Goal: Transaction & Acquisition: Purchase product/service

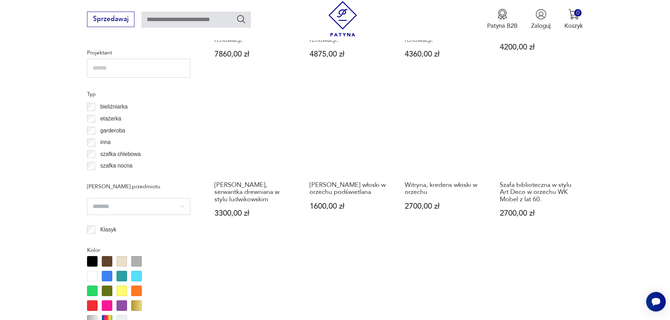
scroll to position [576, 0]
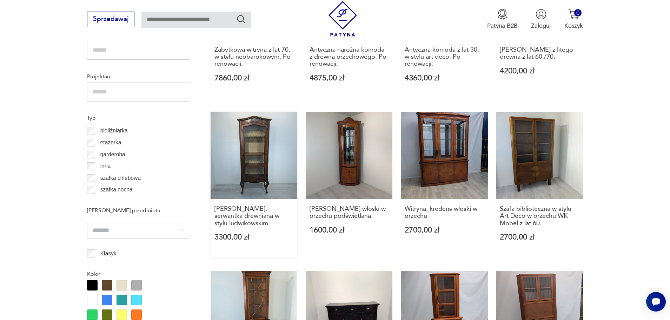
click at [260, 169] on link "Witryna, serwantka drewniana w stylu ludwikowskim 3300,00 zł" at bounding box center [254, 185] width 87 height 146
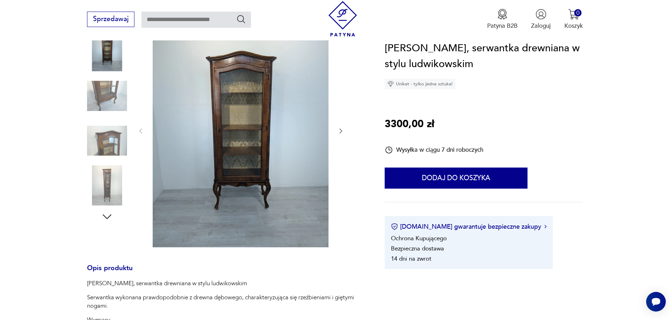
scroll to position [75, 0]
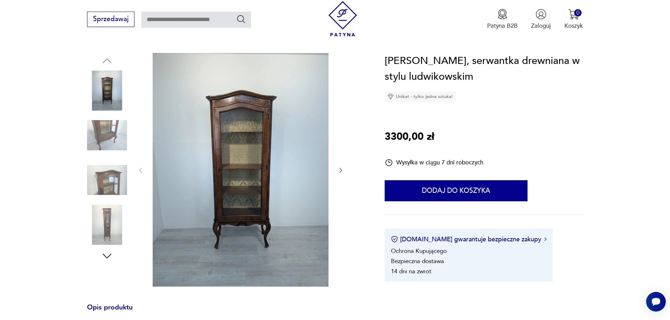
click at [245, 160] on img at bounding box center [241, 170] width 176 height 234
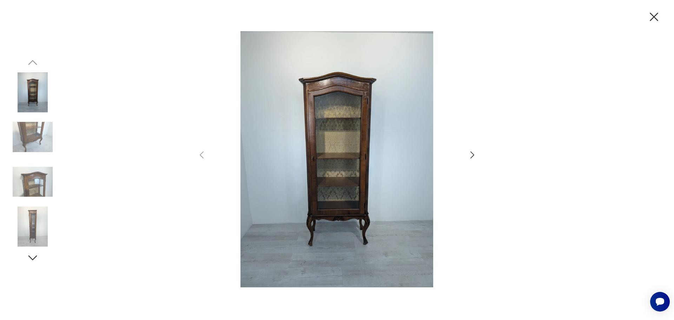
click at [338, 186] on img at bounding box center [337, 159] width 244 height 256
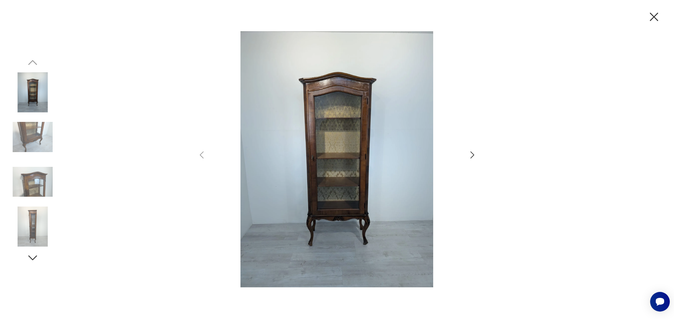
click at [338, 186] on img at bounding box center [337, 159] width 244 height 256
click at [29, 136] on img at bounding box center [33, 137] width 40 height 40
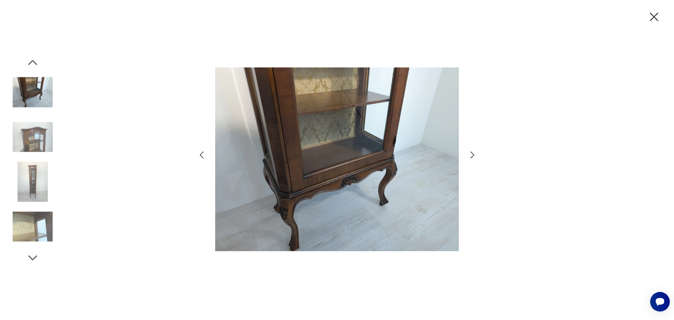
click at [33, 185] on img at bounding box center [33, 182] width 40 height 40
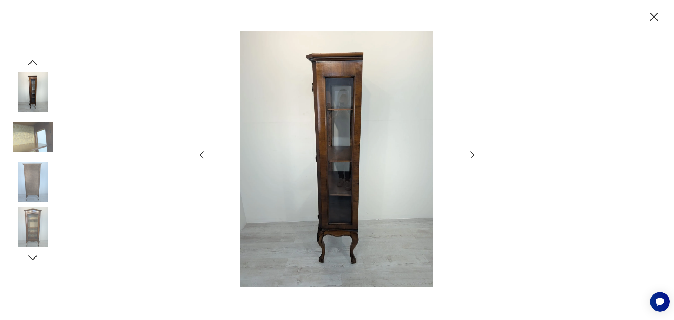
click at [32, 225] on img at bounding box center [33, 226] width 40 height 40
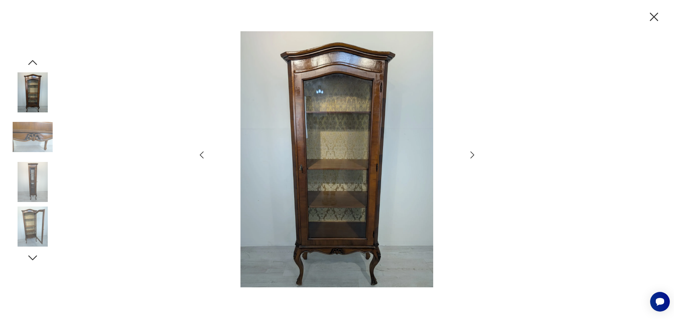
click at [33, 257] on icon "button" at bounding box center [32, 257] width 13 height 13
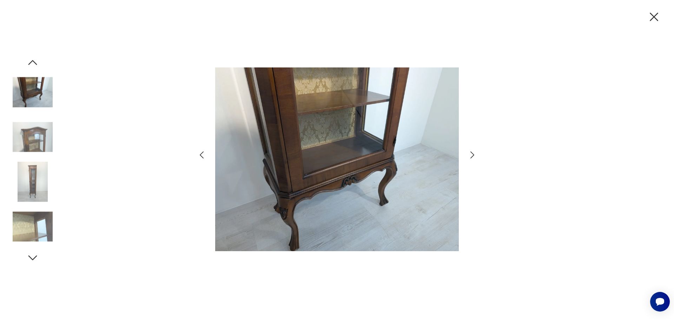
click at [33, 257] on icon "button" at bounding box center [32, 257] width 13 height 13
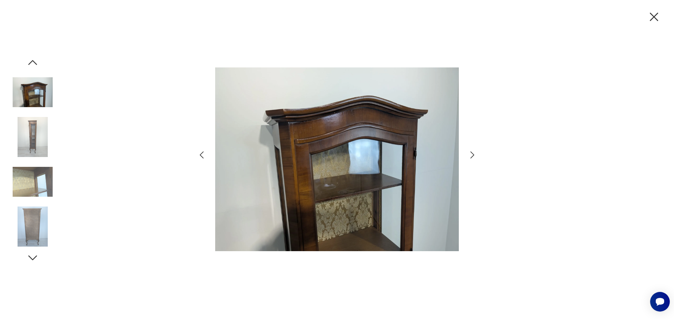
click at [33, 257] on icon "button" at bounding box center [32, 257] width 13 height 13
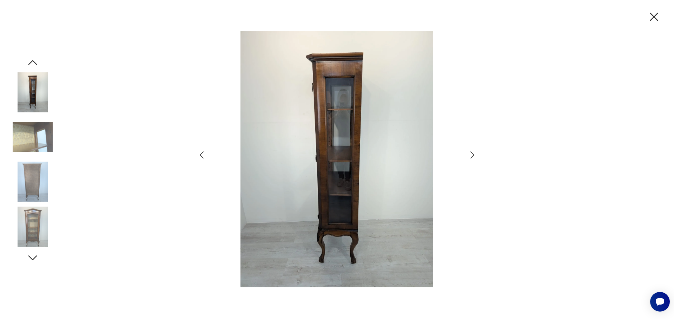
click at [33, 257] on icon "button" at bounding box center [32, 257] width 13 height 13
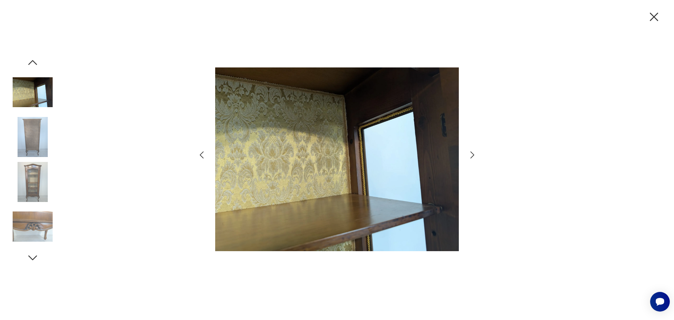
click at [36, 257] on icon "button" at bounding box center [32, 257] width 13 height 13
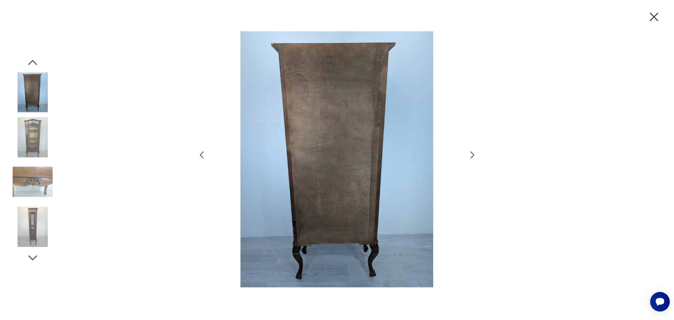
click at [36, 257] on icon "button" at bounding box center [32, 257] width 13 height 13
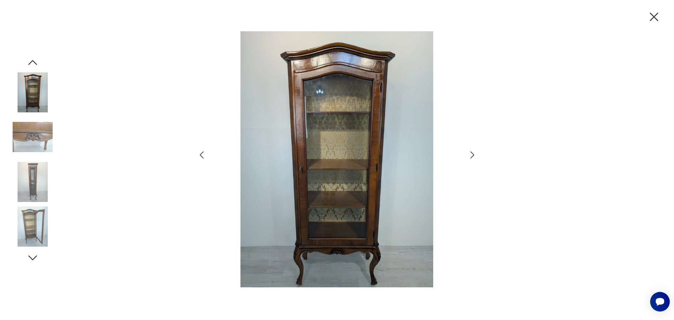
click at [36, 257] on icon "button" at bounding box center [32, 257] width 13 height 13
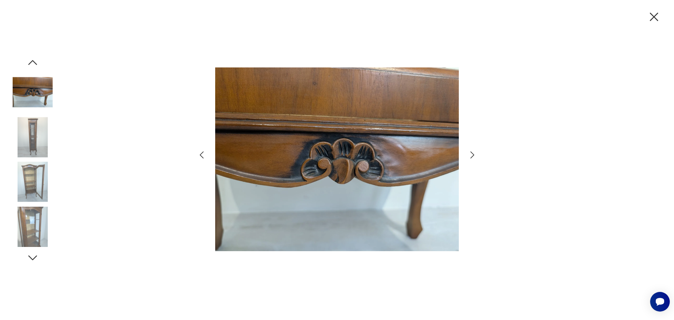
click at [36, 257] on icon "button" at bounding box center [32, 257] width 13 height 13
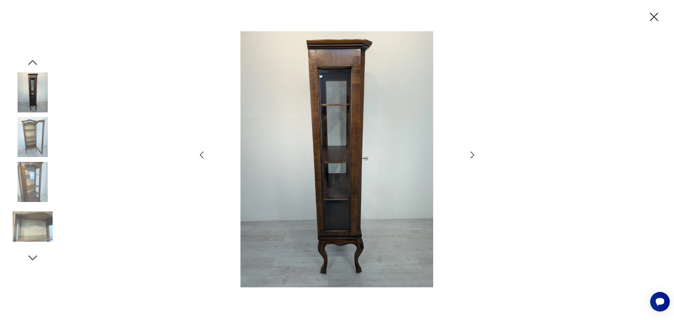
click at [36, 258] on icon "button" at bounding box center [32, 257] width 13 height 13
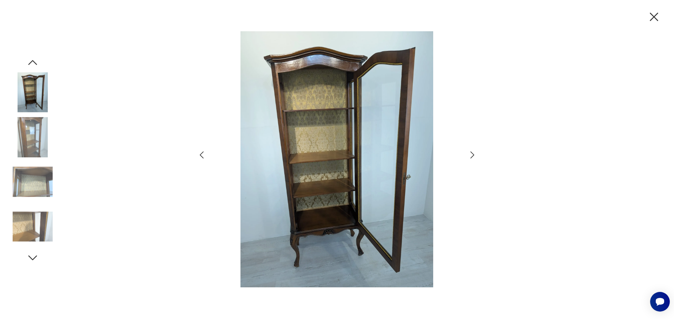
click at [36, 258] on icon "button" at bounding box center [32, 257] width 13 height 13
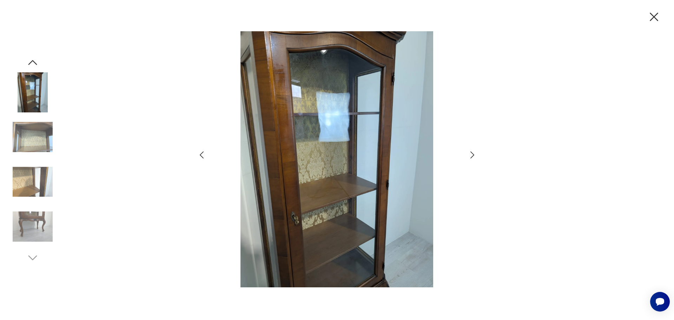
click at [657, 16] on icon "button" at bounding box center [654, 16] width 15 height 15
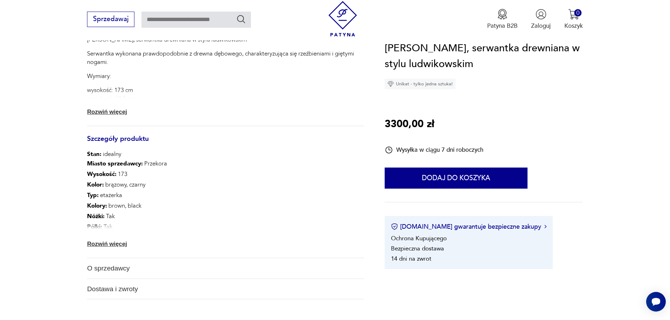
scroll to position [379, 0]
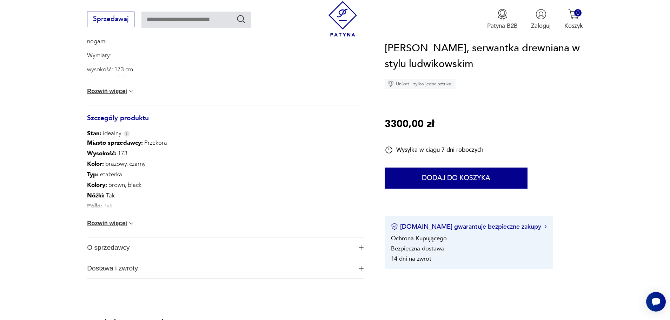
click at [129, 92] on img at bounding box center [131, 91] width 7 height 7
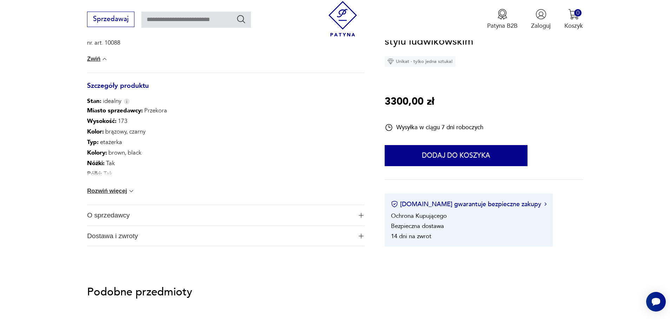
scroll to position [544, 0]
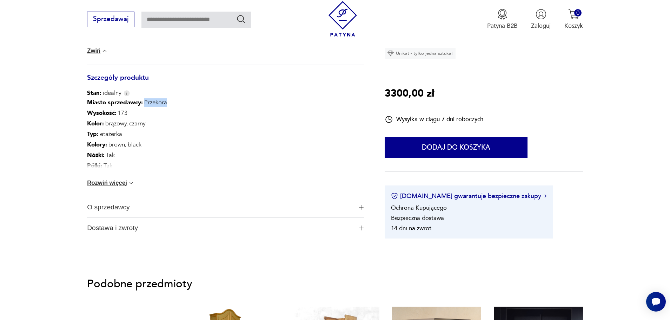
drag, startPoint x: 141, startPoint y: 102, endPoint x: 168, endPoint y: 105, distance: 27.2
click at [168, 105] on div "Miasto sprzedawcy : Przekora Wysokość : 173 Kolor: brązowy, czarny Typ : etażer…" at bounding box center [225, 146] width 277 height 99
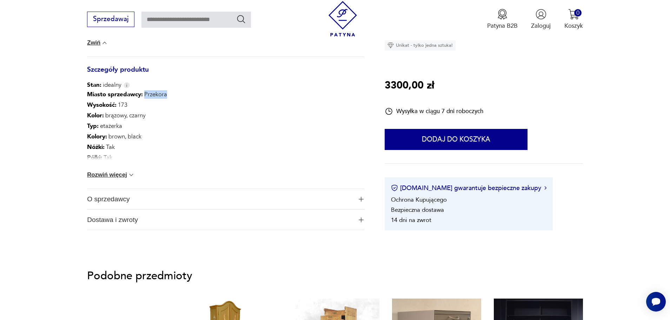
scroll to position [525, 0]
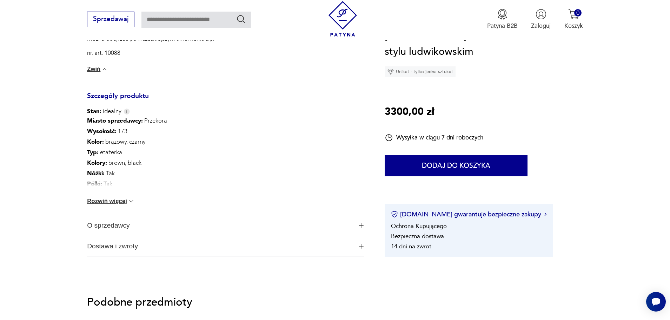
click at [344, 229] on span "O sprzedawcy" at bounding box center [220, 225] width 266 height 20
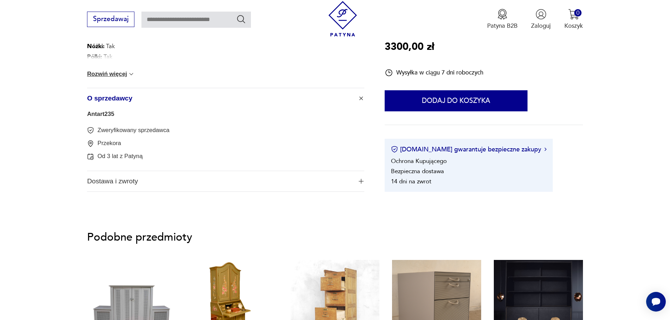
scroll to position [675, 0]
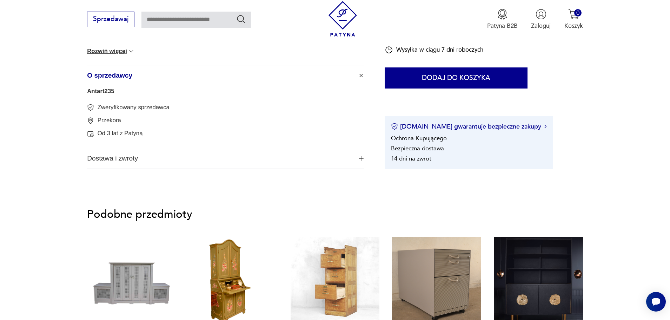
click at [329, 156] on span "Dostawa i zwroty" at bounding box center [220, 158] width 266 height 20
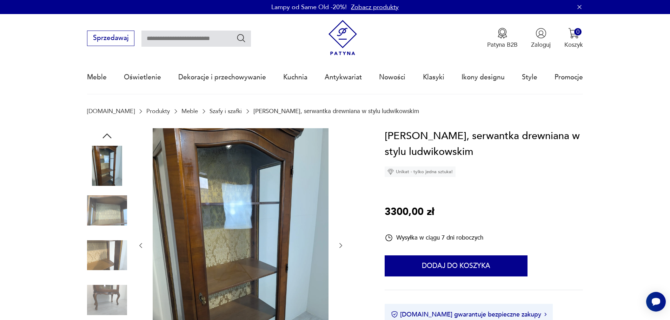
scroll to position [77, 0]
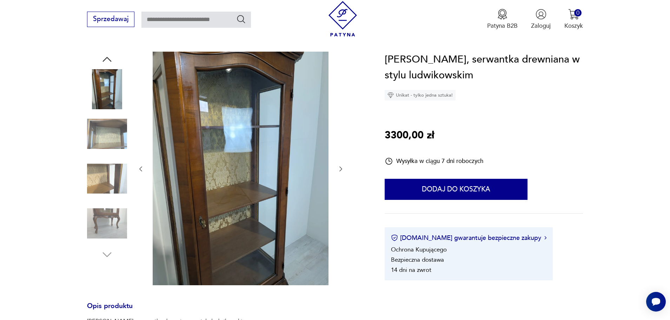
click at [118, 99] on img at bounding box center [107, 89] width 40 height 40
click at [109, 140] on img at bounding box center [107, 134] width 40 height 40
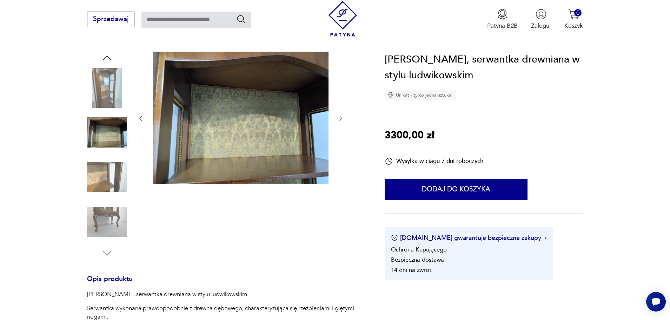
click at [120, 169] on img at bounding box center [107, 177] width 40 height 40
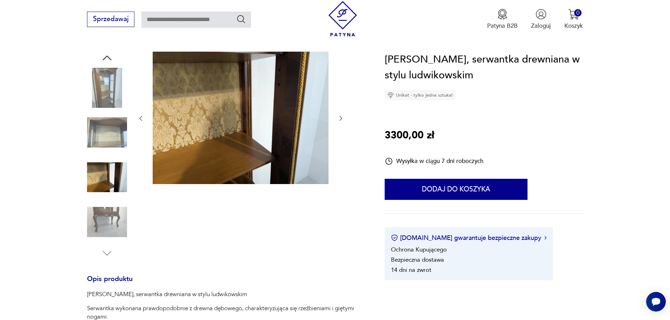
click at [118, 212] on img at bounding box center [107, 222] width 40 height 40
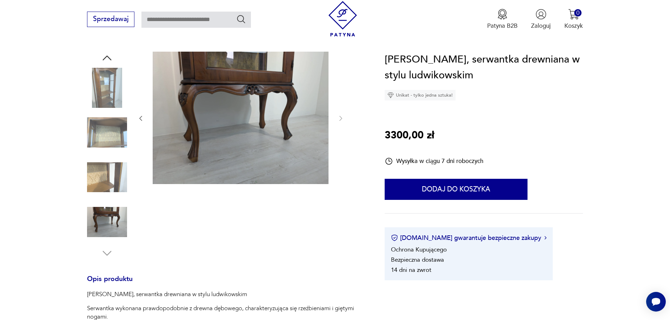
click at [104, 58] on icon "button" at bounding box center [107, 58] width 13 height 13
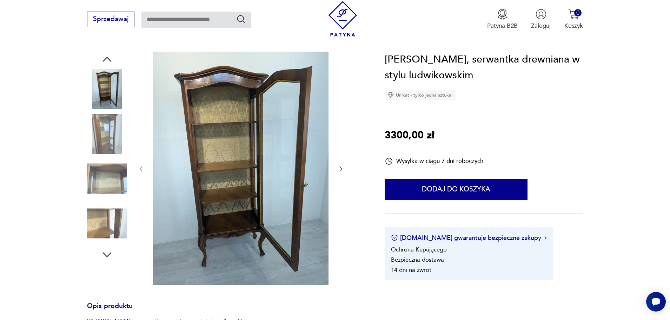
click at [104, 58] on icon "button" at bounding box center [107, 59] width 13 height 13
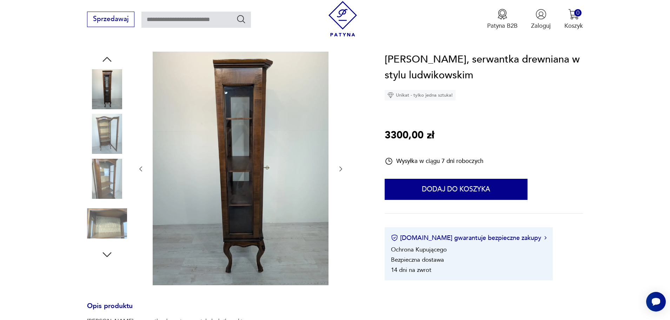
click at [107, 58] on icon "button" at bounding box center [107, 59] width 13 height 13
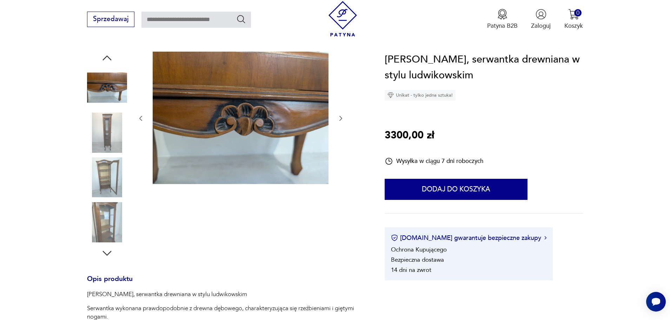
click at [107, 58] on icon "button" at bounding box center [107, 58] width 13 height 13
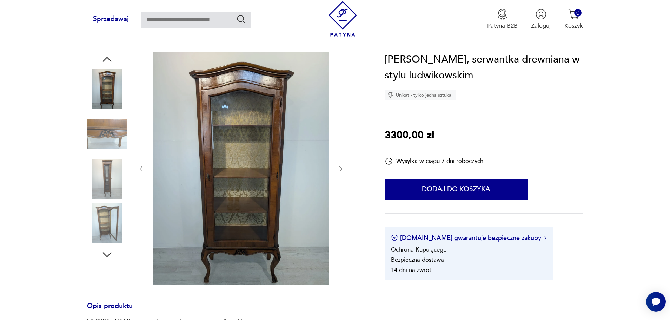
click at [237, 73] on img at bounding box center [241, 169] width 176 height 234
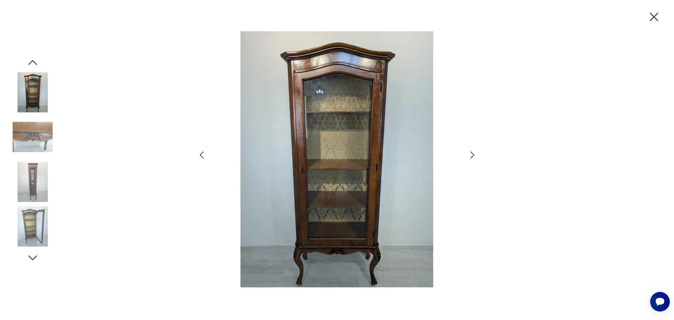
click at [331, 57] on img at bounding box center [337, 159] width 244 height 256
click at [342, 66] on img at bounding box center [337, 159] width 244 height 256
click at [342, 64] on img at bounding box center [337, 159] width 244 height 256
click at [33, 225] on img at bounding box center [33, 226] width 40 height 40
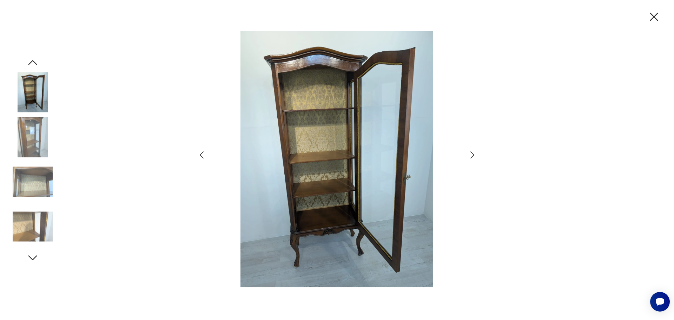
click at [38, 130] on img at bounding box center [33, 137] width 40 height 40
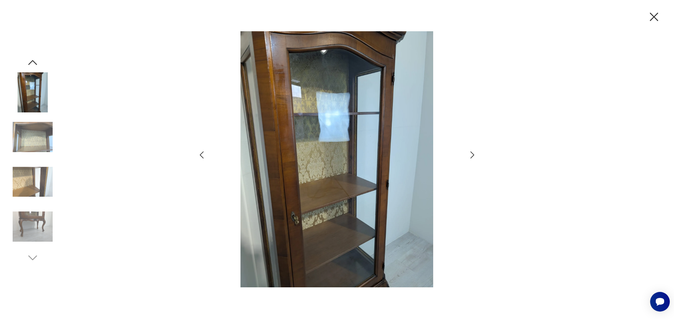
click at [38, 94] on img at bounding box center [33, 92] width 40 height 40
click at [34, 143] on img at bounding box center [33, 137] width 40 height 40
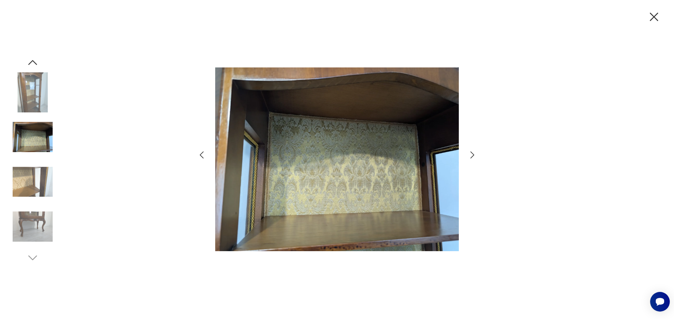
click at [27, 182] on img at bounding box center [33, 182] width 40 height 40
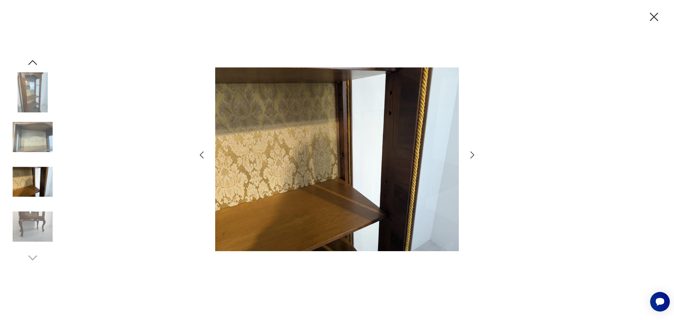
click at [41, 205] on div at bounding box center [33, 160] width 40 height 176
click at [34, 221] on img at bounding box center [33, 226] width 40 height 40
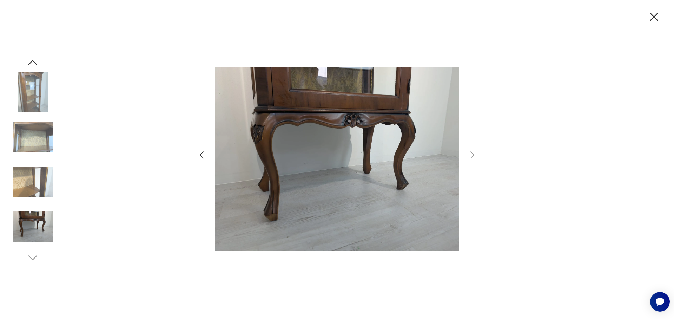
click at [26, 100] on img at bounding box center [33, 92] width 40 height 40
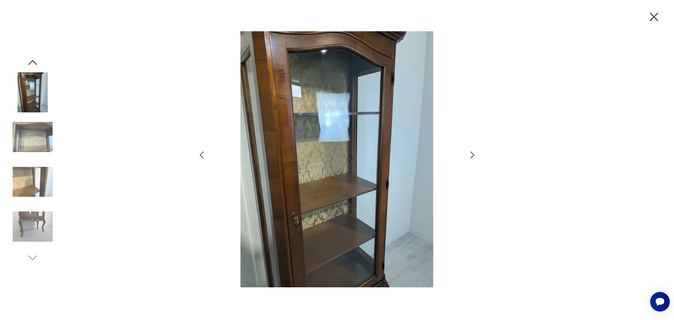
click at [34, 62] on icon "button" at bounding box center [32, 62] width 13 height 13
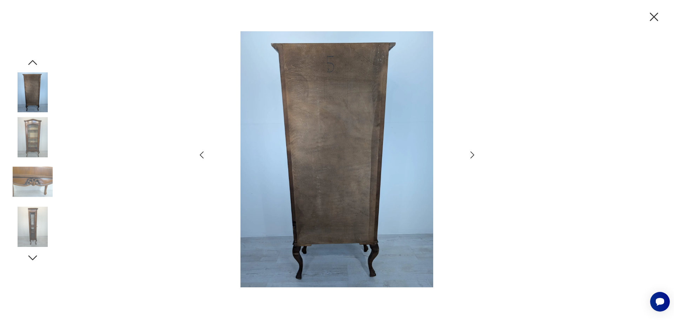
click at [33, 137] on img at bounding box center [33, 137] width 40 height 40
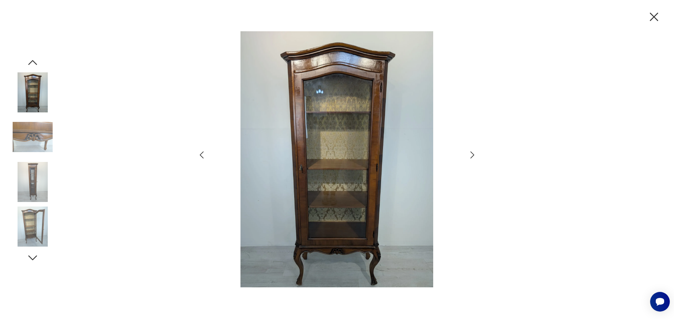
click at [26, 97] on img at bounding box center [33, 92] width 40 height 40
click at [26, 96] on img at bounding box center [33, 92] width 40 height 40
click at [36, 131] on img at bounding box center [33, 137] width 40 height 40
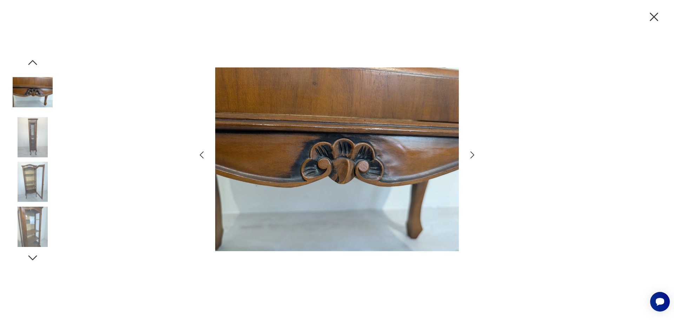
click at [27, 142] on img at bounding box center [33, 137] width 40 height 40
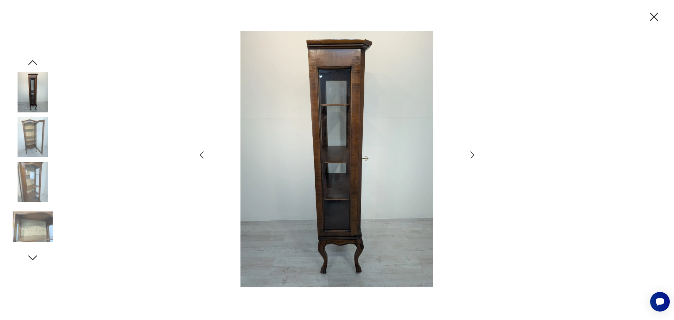
click at [34, 131] on img at bounding box center [33, 137] width 40 height 40
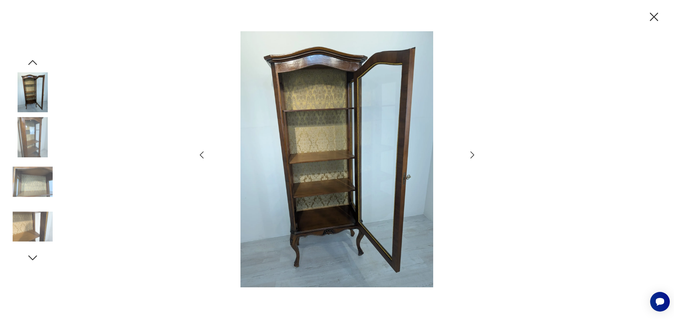
click at [27, 61] on icon "button" at bounding box center [32, 62] width 13 height 13
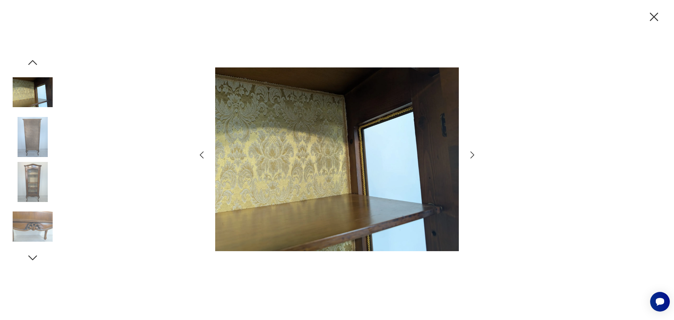
click at [27, 61] on icon "button" at bounding box center [32, 62] width 13 height 13
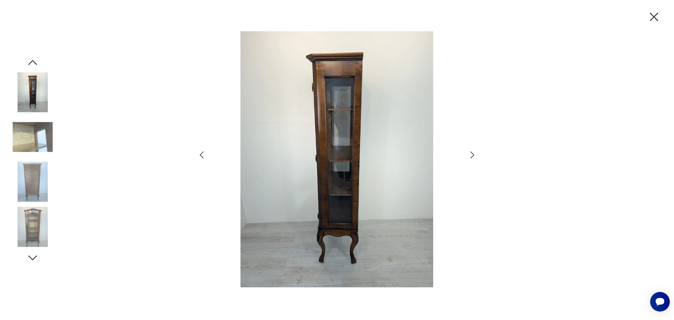
click at [32, 66] on icon "button" at bounding box center [32, 62] width 13 height 13
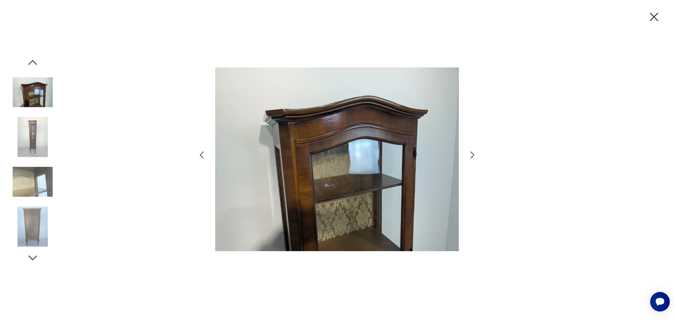
click at [658, 16] on icon "button" at bounding box center [654, 16] width 15 height 15
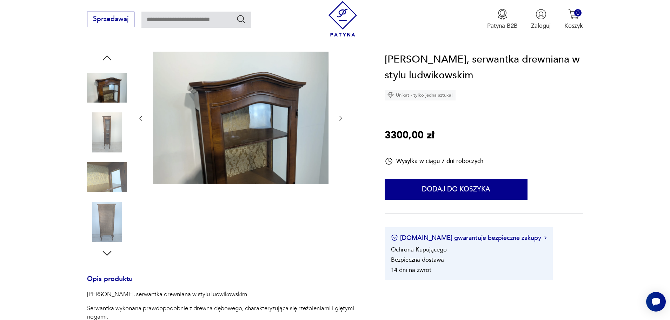
click at [112, 175] on img at bounding box center [107, 177] width 40 height 40
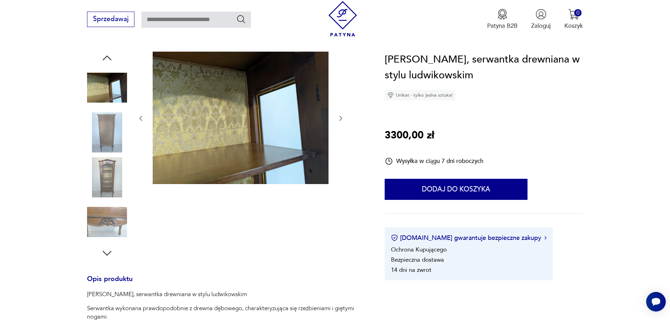
click at [105, 177] on img at bounding box center [107, 177] width 40 height 40
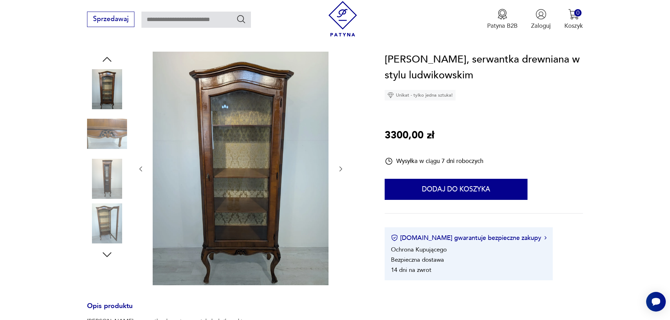
click at [107, 57] on icon "button" at bounding box center [107, 59] width 13 height 13
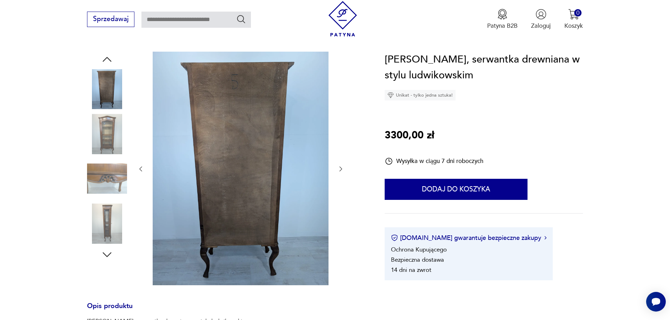
click at [107, 57] on icon "button" at bounding box center [107, 59] width 13 height 13
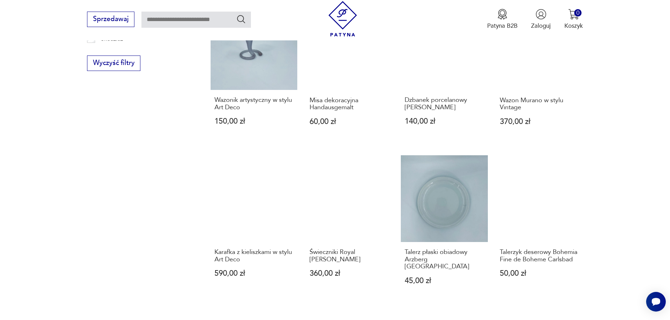
scroll to position [671, 0]
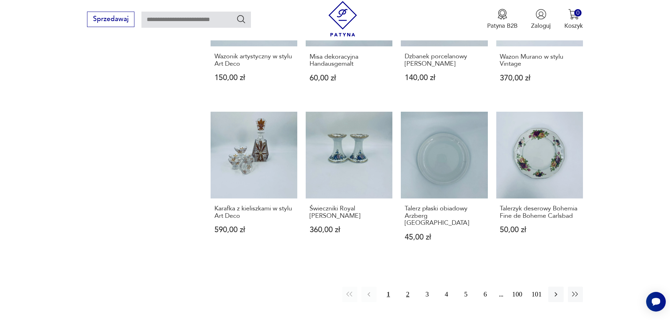
click at [412, 287] on button "2" at bounding box center [407, 294] width 15 height 15
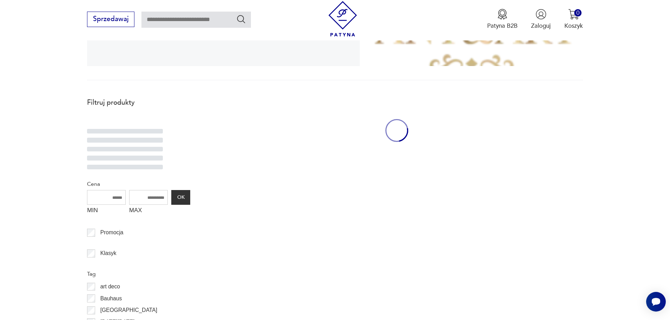
scroll to position [188, 0]
